Goal: Task Accomplishment & Management: Manage account settings

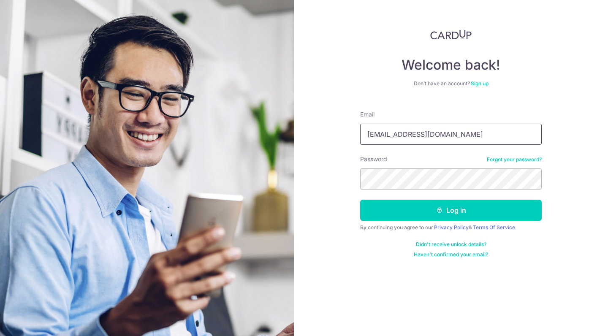
type input "[EMAIL_ADDRESS][DOMAIN_NAME]"
click at [451, 210] on button "Log in" at bounding box center [450, 210] width 181 height 21
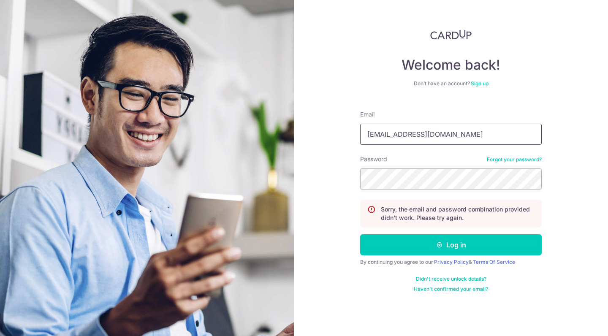
type input "[EMAIL_ADDRESS][DOMAIN_NAME]"
click at [451, 245] on button "Log in" at bounding box center [450, 244] width 181 height 21
type input "a"
type input "[EMAIL_ADDRESS][DOMAIN_NAME]"
click at [451, 245] on button "Log in" at bounding box center [450, 244] width 181 height 21
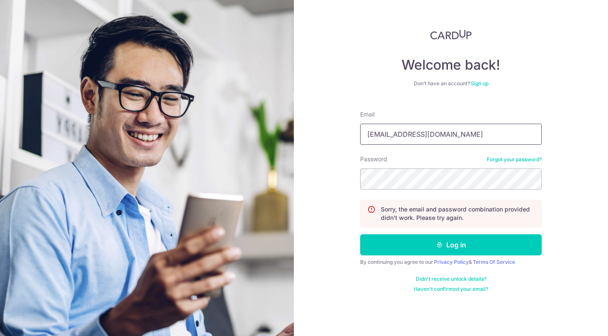
type input "[EMAIL_ADDRESS][DOMAIN_NAME]"
click at [451, 245] on button "Log in" at bounding box center [450, 244] width 181 height 21
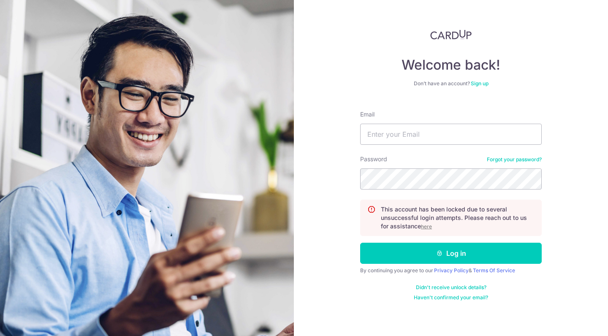
click at [435, 123] on div "Email" at bounding box center [450, 127] width 181 height 35
click at [449, 134] on input "ma" at bounding box center [450, 134] width 181 height 21
type input "[EMAIL_ADDRESS][DOMAIN_NAME]"
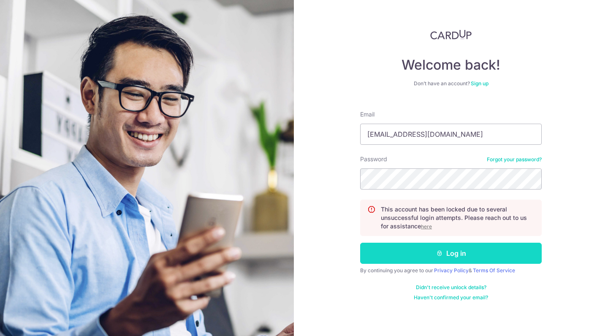
click at [456, 258] on button "Log in" at bounding box center [450, 253] width 181 height 21
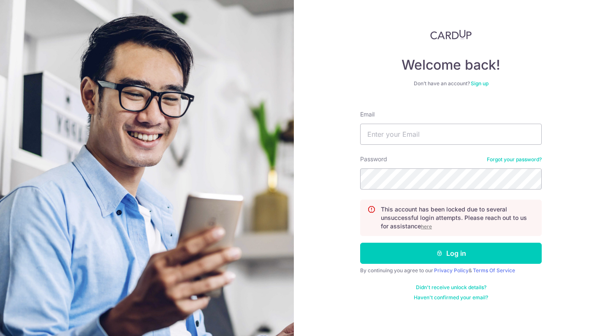
click at [508, 160] on link "Forgot your password?" at bounding box center [513, 159] width 55 height 7
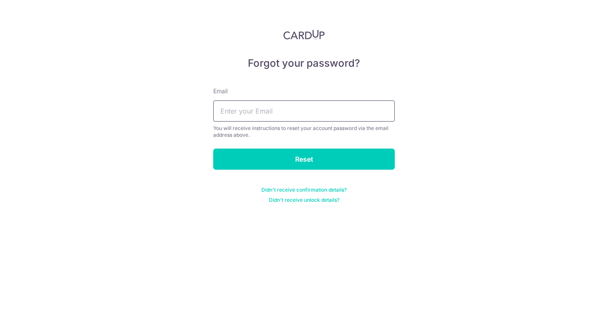
click at [321, 108] on input "text" at bounding box center [303, 110] width 181 height 21
type input "[EMAIL_ADDRESS][DOMAIN_NAME]"
click at [304, 159] on input "Reset" at bounding box center [303, 159] width 181 height 21
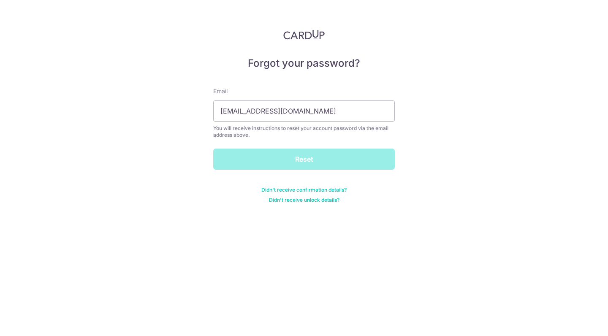
click at [304, 168] on div "Reset" at bounding box center [304, 159] width 192 height 21
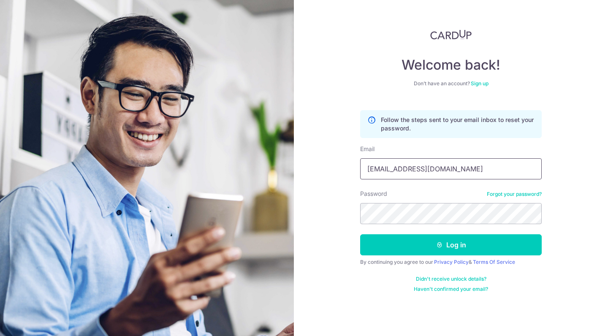
type input "[EMAIL_ADDRESS][DOMAIN_NAME]"
click at [451, 245] on button "Log in" at bounding box center [450, 244] width 181 height 21
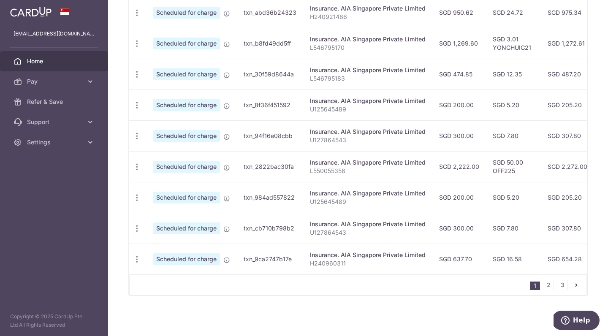
scroll to position [316, 0]
